Goal: Obtain resource: Obtain resource

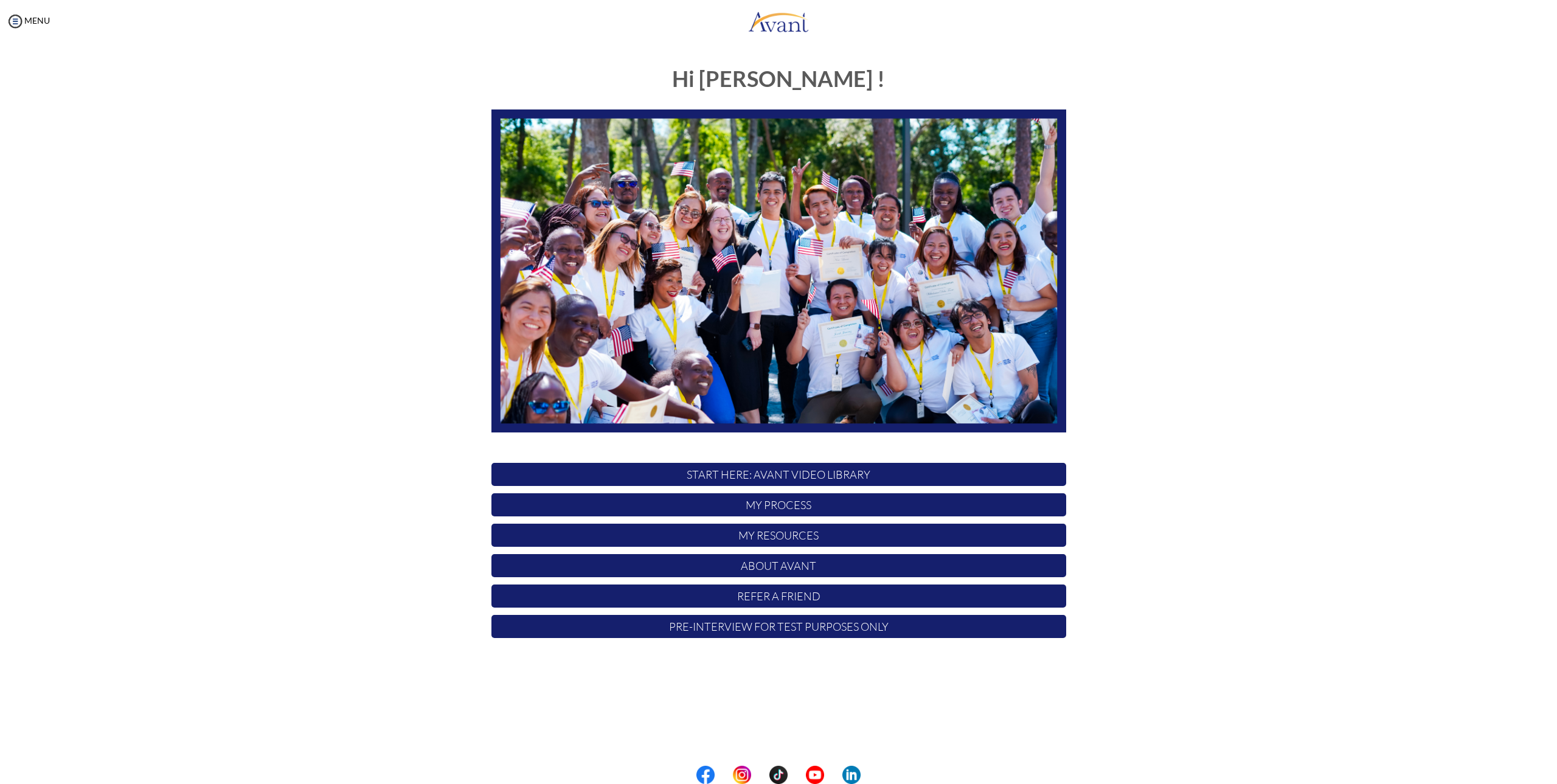
click at [791, 535] on p "My Resources" at bounding box center [778, 535] width 575 height 23
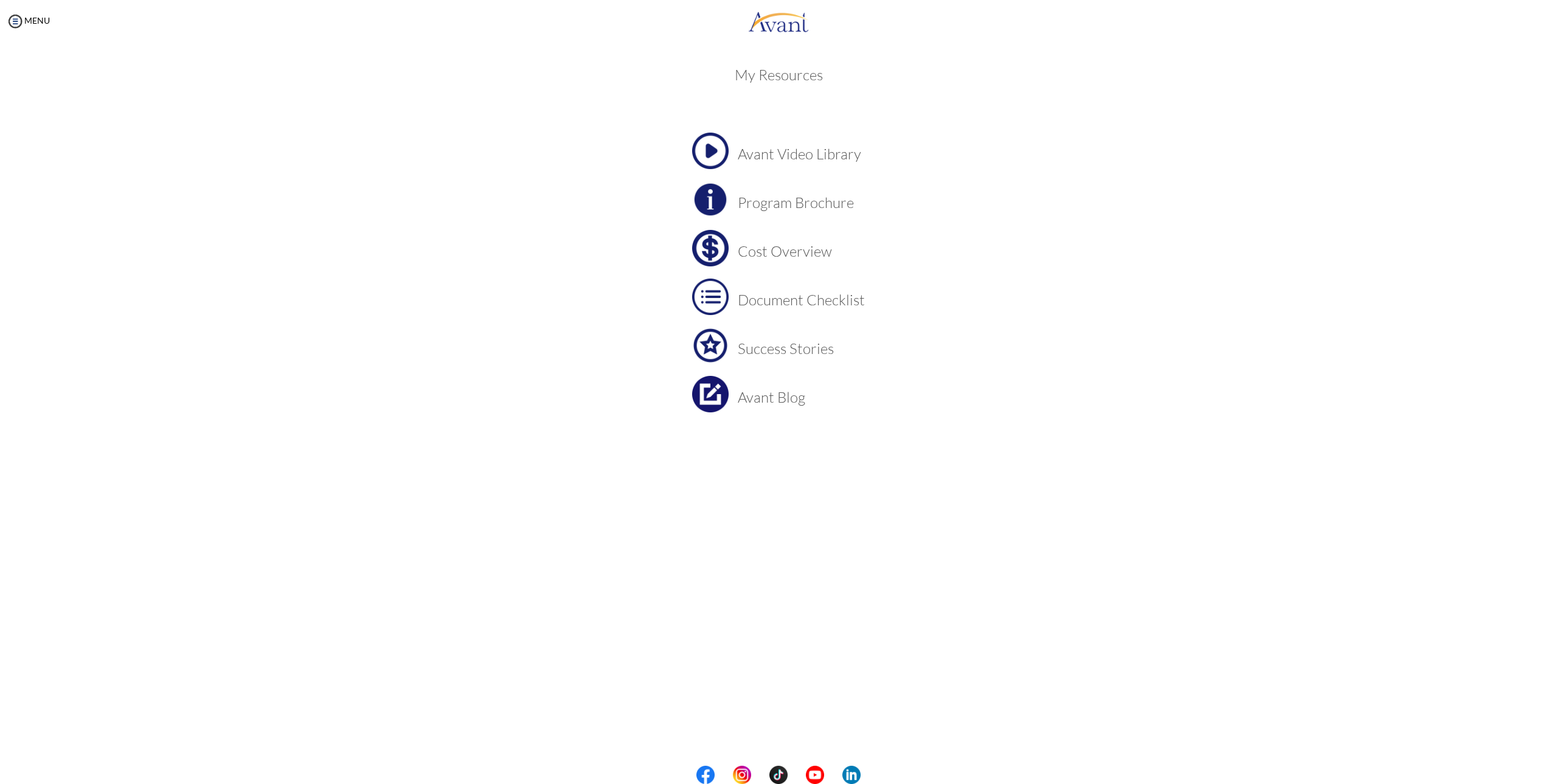
click at [34, 26] on div "MENU" at bounding box center [25, 392] width 50 height 784
click at [33, 22] on link "MENU" at bounding box center [28, 20] width 44 height 10
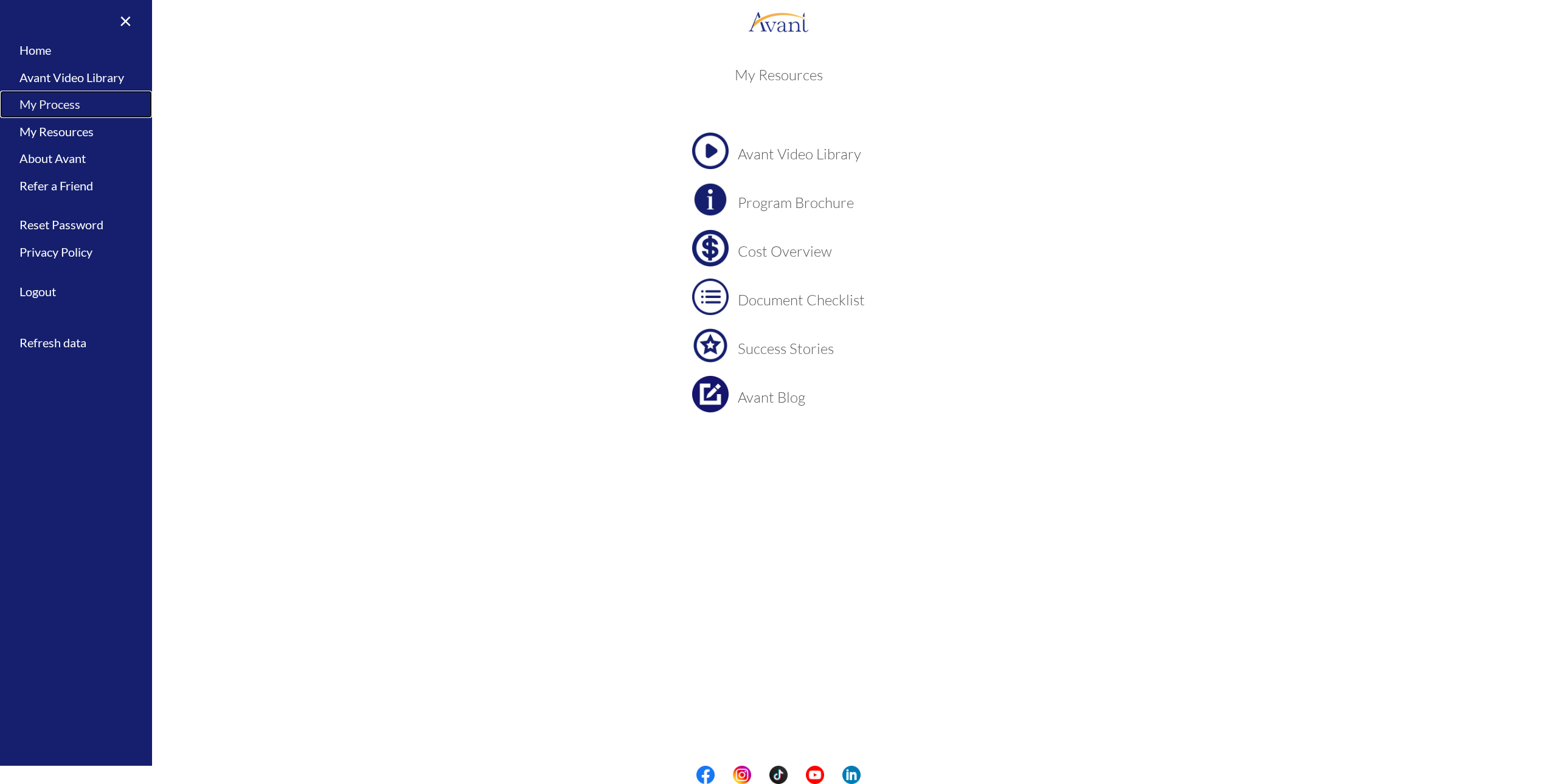
click at [72, 98] on link "My Process" at bounding box center [76, 105] width 152 height 28
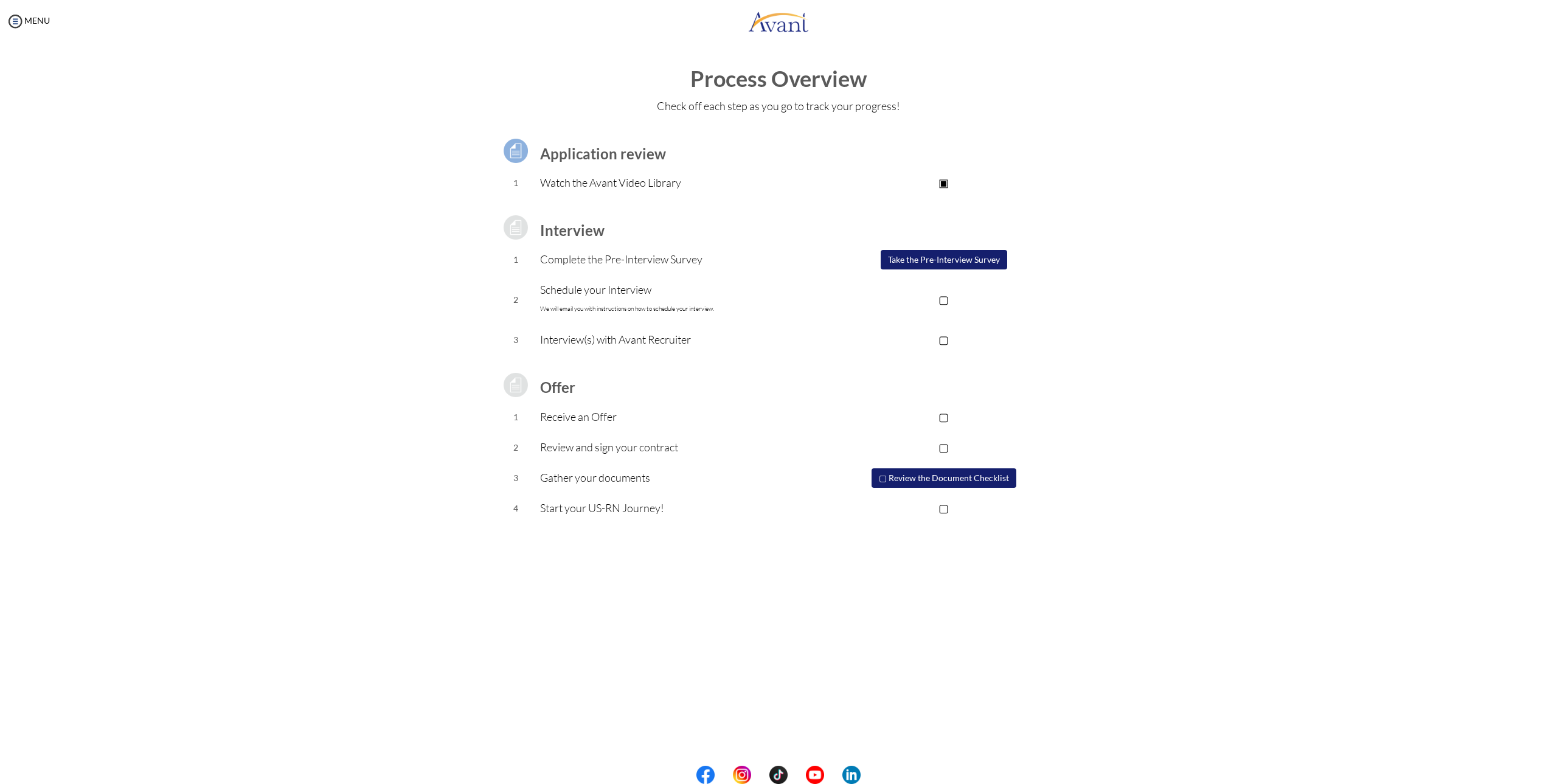
click at [937, 259] on button "Take the Pre-Interview Survey" at bounding box center [944, 259] width 127 height 19
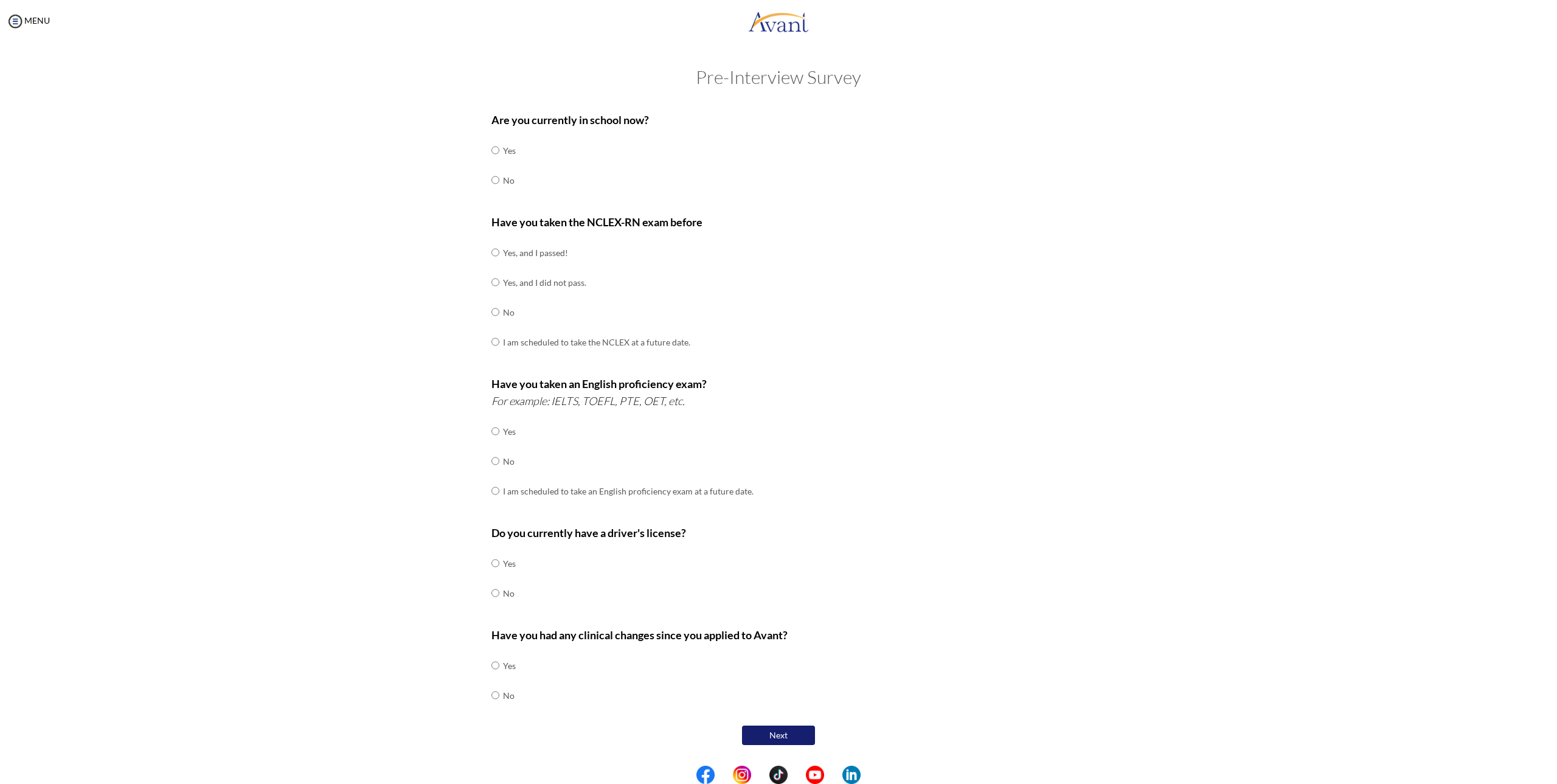
click at [8, 3] on div "MENU" at bounding box center [25, 392] width 50 height 784
click at [16, 23] on img at bounding box center [15, 21] width 18 height 18
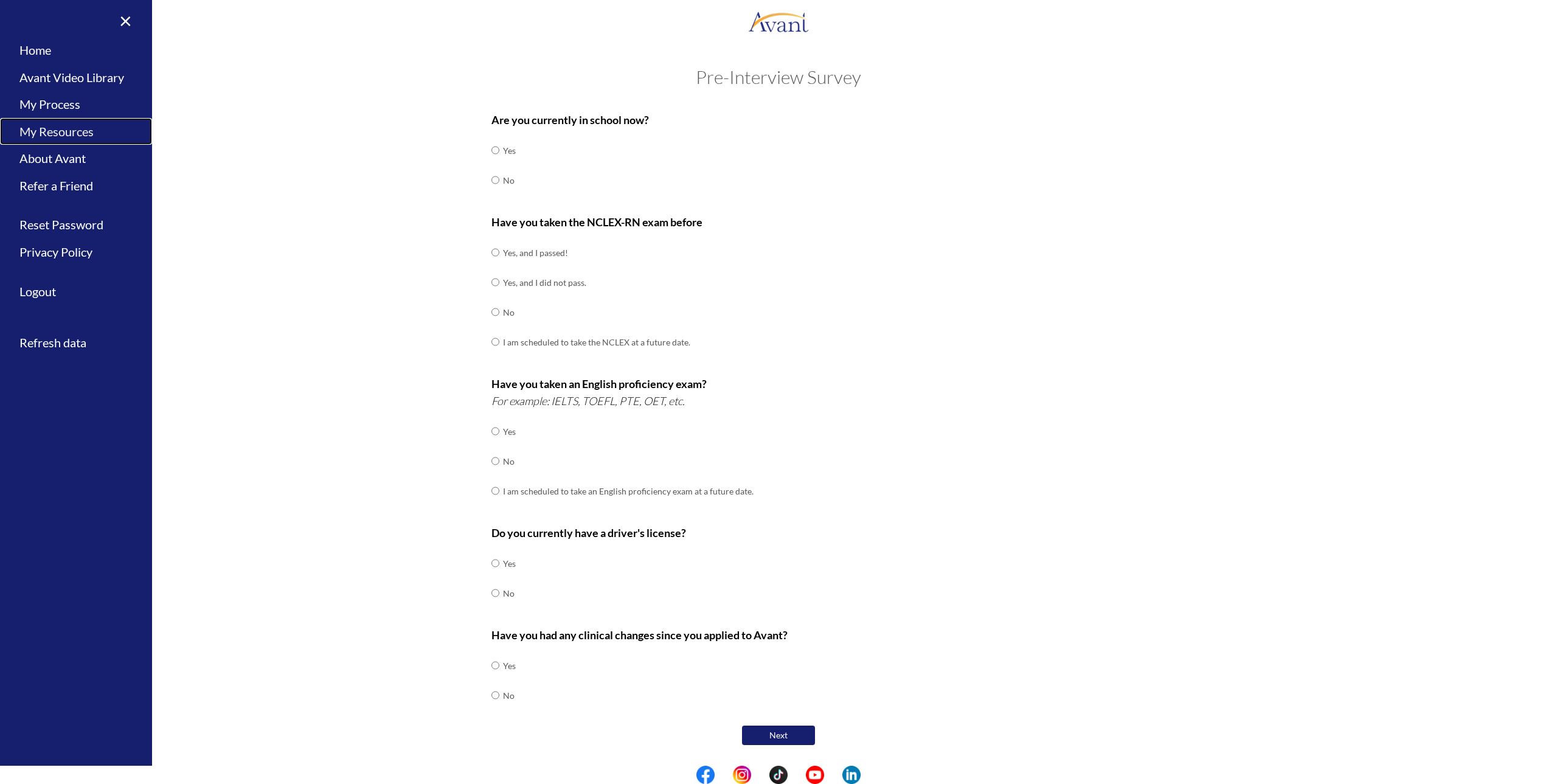
click at [90, 133] on link "My Resources" at bounding box center [76, 132] width 152 height 28
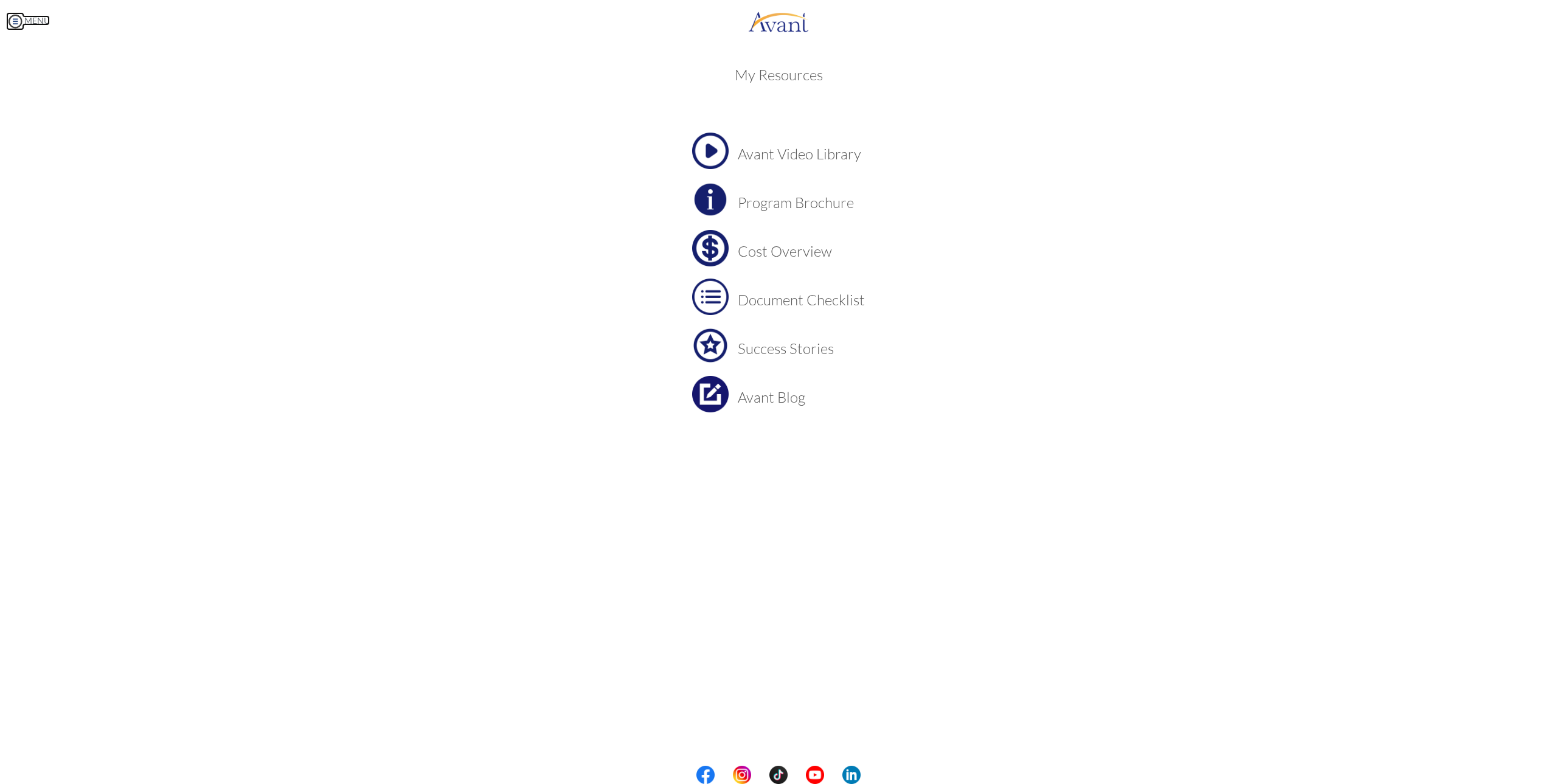
click at [36, 20] on link "MENU" at bounding box center [28, 20] width 44 height 10
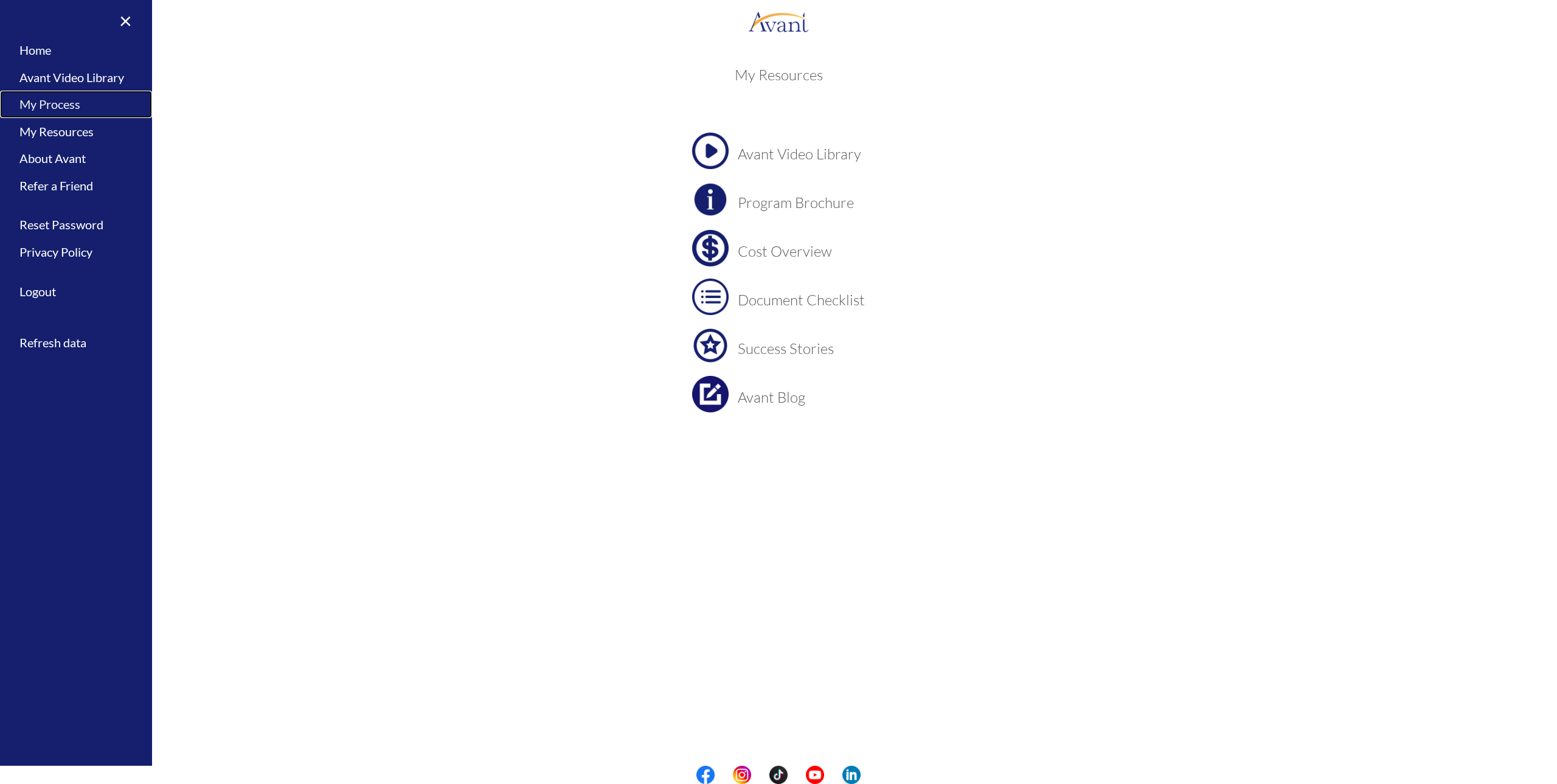
click at [87, 107] on link "My Process" at bounding box center [76, 105] width 152 height 28
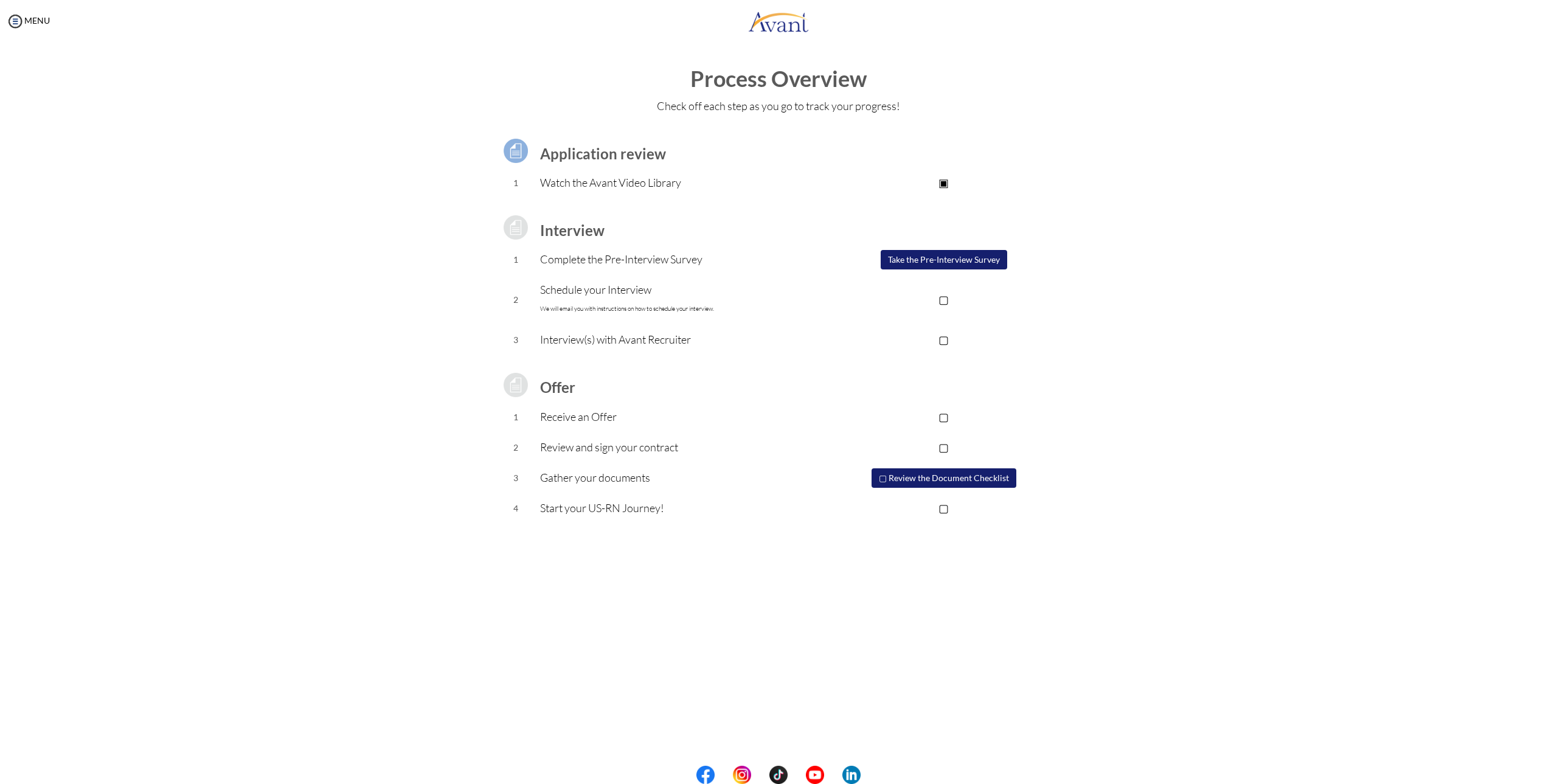
click at [950, 478] on button "▢ Review the Document Checklist" at bounding box center [943, 478] width 145 height 19
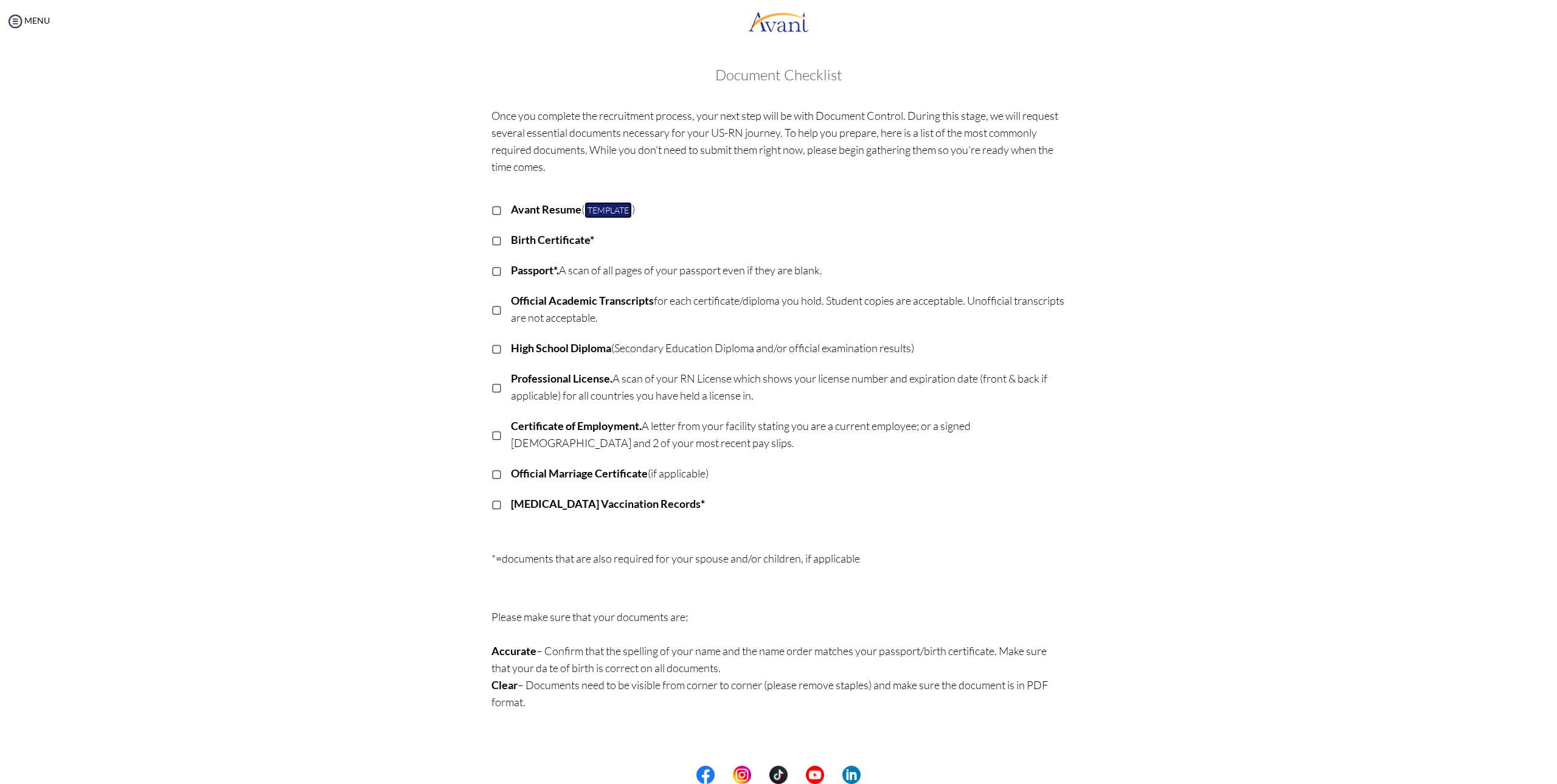
click at [601, 207] on link "Template" at bounding box center [608, 210] width 48 height 16
click at [0, 0] on div at bounding box center [0, 0] width 0 height 0
click at [606, 211] on link "Template" at bounding box center [608, 210] width 48 height 16
